Goal: Transaction & Acquisition: Subscribe to service/newsletter

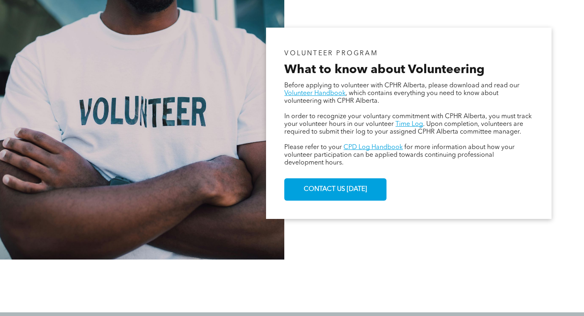
scroll to position [483, 0]
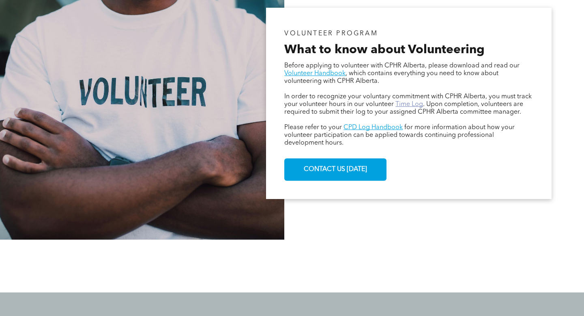
click at [401, 101] on link "Time Log" at bounding box center [409, 104] width 28 height 6
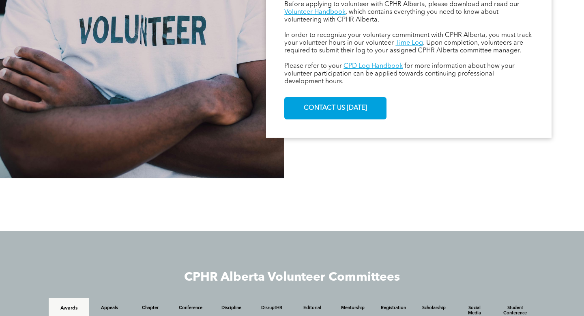
scroll to position [408, 0]
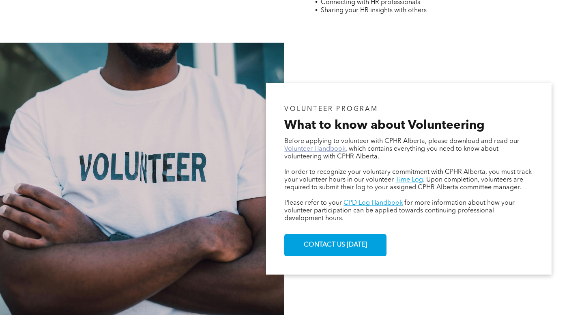
click at [319, 150] on link "Volunteer Handbook" at bounding box center [314, 149] width 61 height 6
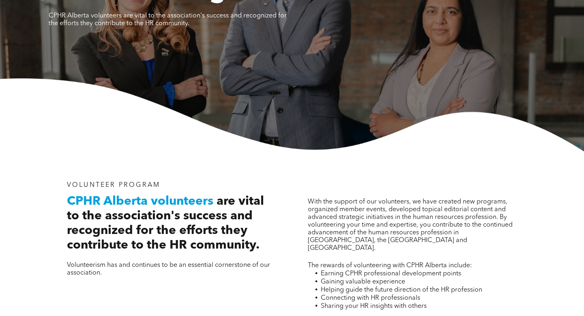
scroll to position [0, 0]
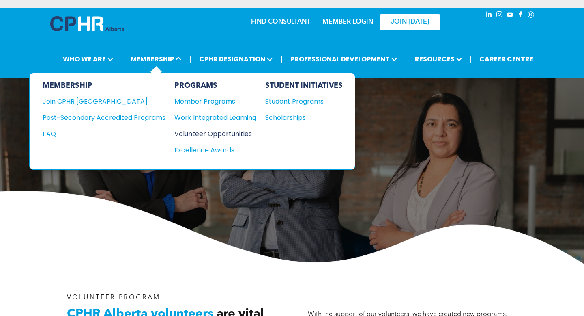
click at [199, 133] on div "Volunteer Opportunities" at bounding box center [211, 134] width 74 height 10
click at [97, 101] on div "Join CPHR [GEOGRAPHIC_DATA]" at bounding box center [98, 101] width 111 height 10
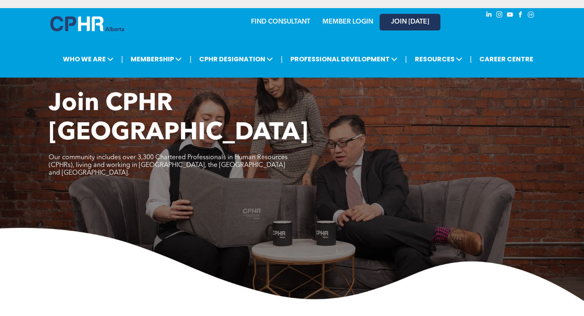
click at [407, 19] on span "JOIN [DATE]" at bounding box center [410, 22] width 38 height 8
